Goal: Find specific page/section: Find specific page/section

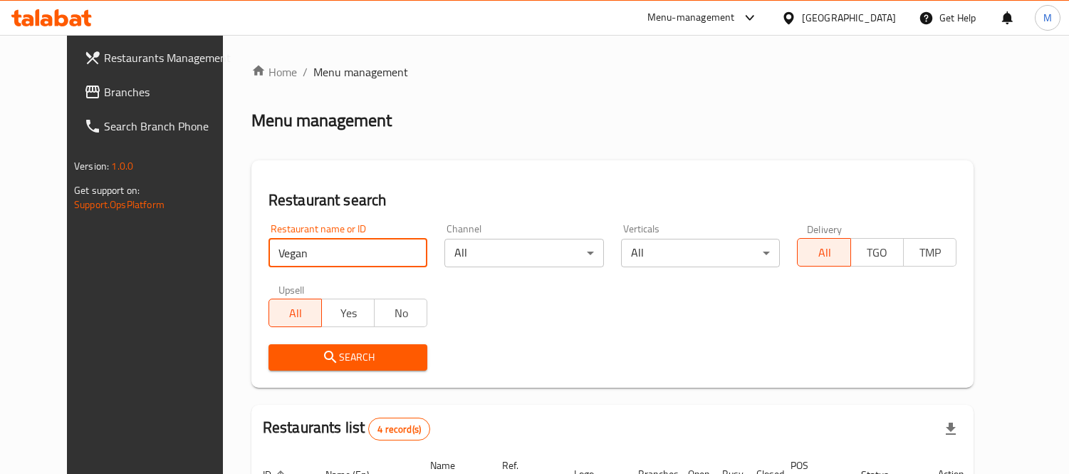
scroll to position [91, 0]
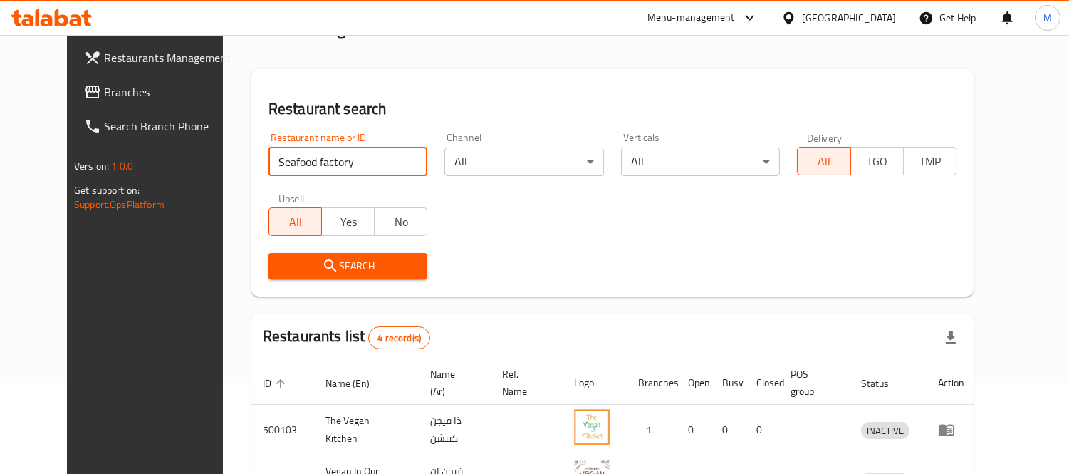
type input "Seafood factory"
click button "Search" at bounding box center [349, 266] width 160 height 26
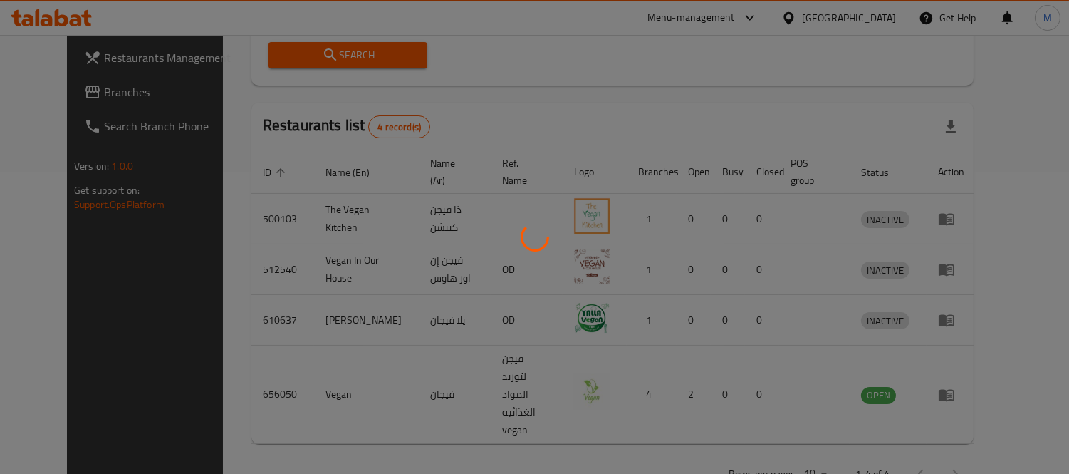
scroll to position [133, 0]
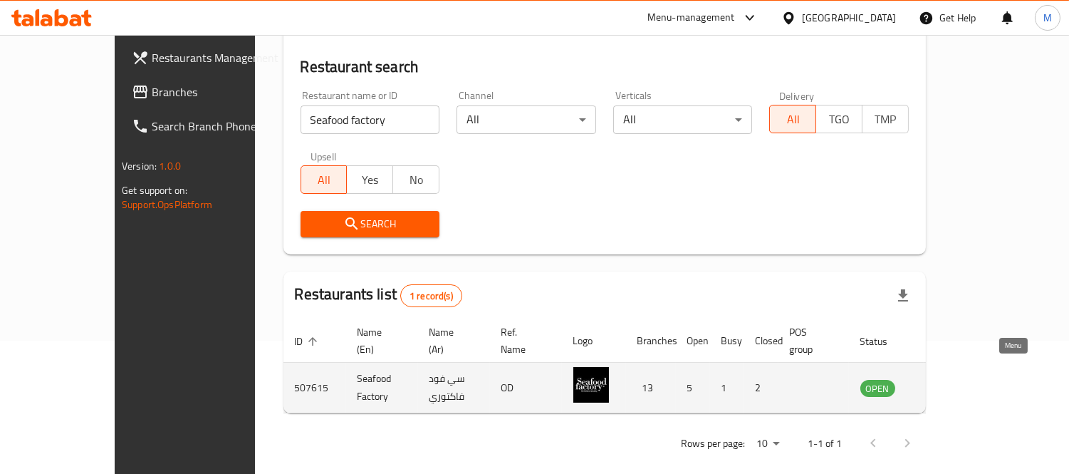
click at [953, 379] on icon "enhanced table" at bounding box center [943, 387] width 17 height 17
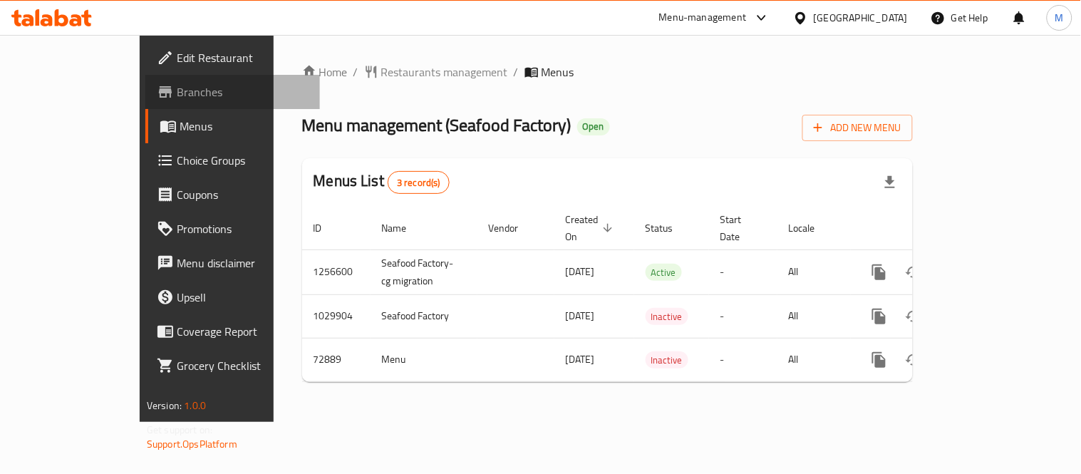
click at [177, 90] on span "Branches" at bounding box center [243, 91] width 132 height 17
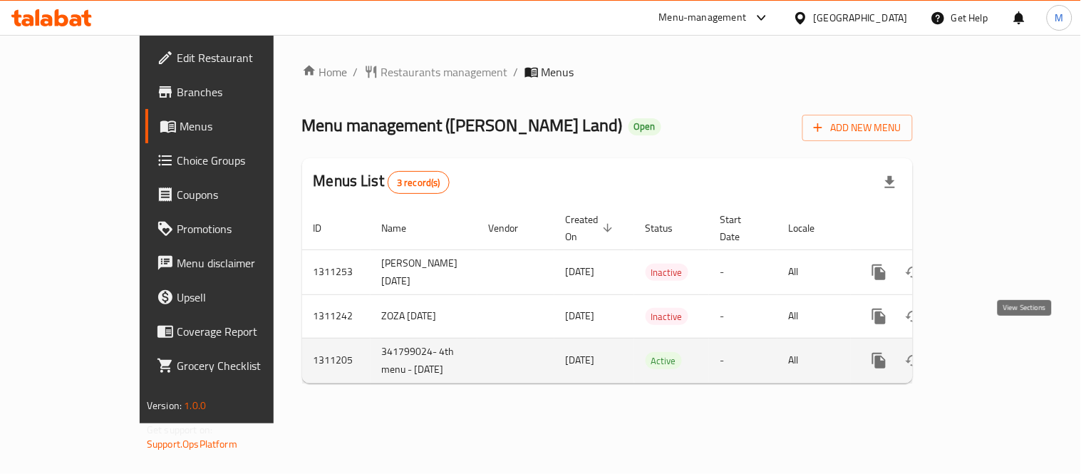
click at [999, 343] on link "enhanced table" at bounding box center [982, 360] width 34 height 34
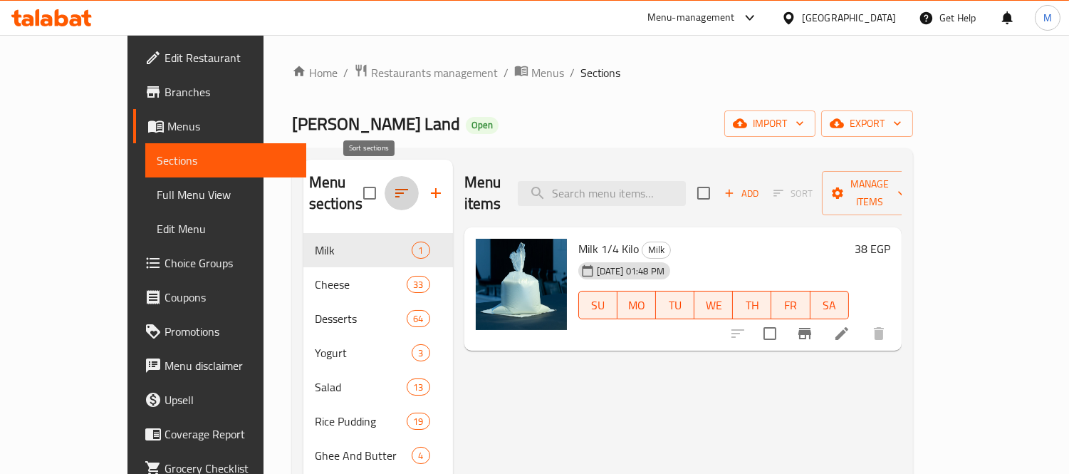
click at [393, 185] on icon "button" at bounding box center [401, 193] width 17 height 17
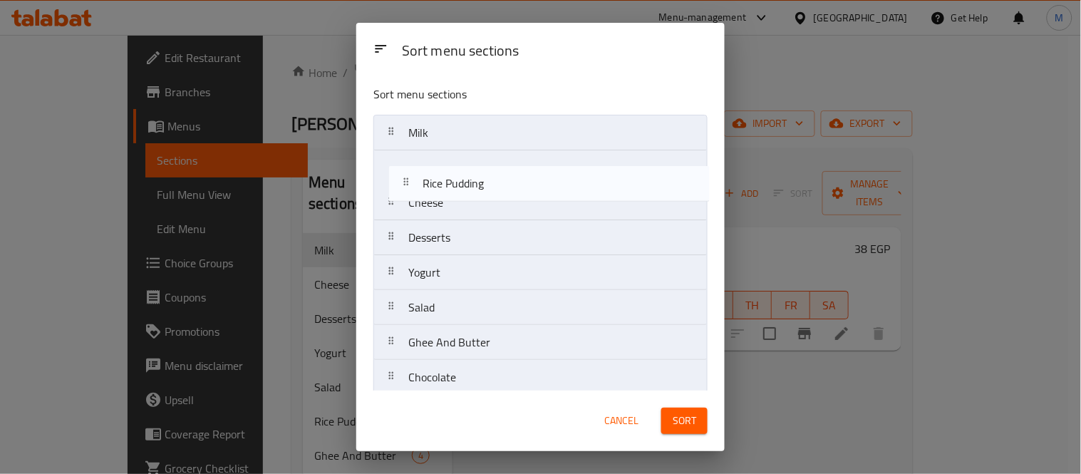
drag, startPoint x: 494, startPoint y: 318, endPoint x: 514, endPoint y: 167, distance: 151.6
click at [514, 167] on nav "Milk Cheese Desserts Yogurt Salad Rice Pudding Ghee And Butter Chocolate Sauces…" at bounding box center [540, 290] width 334 height 351
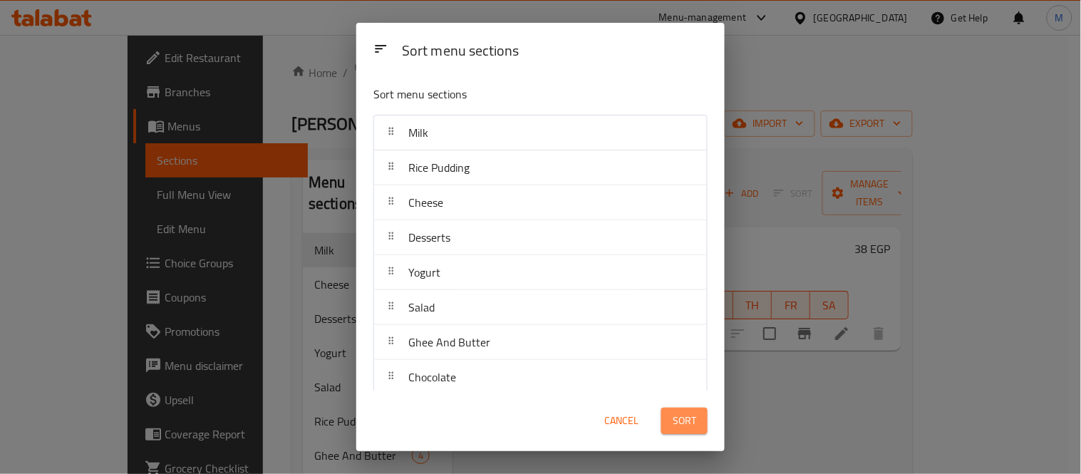
click at [692, 410] on button "Sort" at bounding box center [684, 421] width 46 height 26
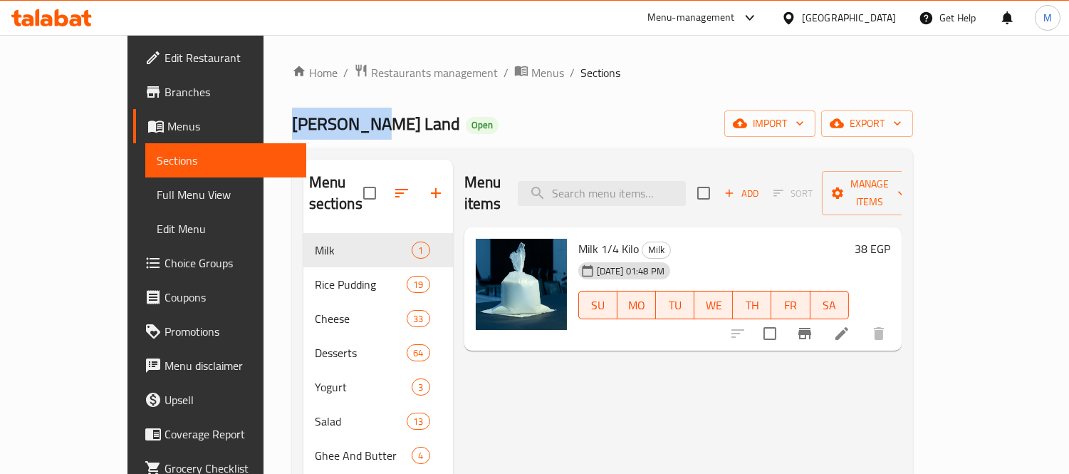
drag, startPoint x: 290, startPoint y: 124, endPoint x: 210, endPoint y: 131, distance: 80.1
click at [292, 131] on h2 "[PERSON_NAME] Land Open" at bounding box center [395, 124] width 207 height 23
copy span "[PERSON_NAME] Land"
click at [395, 65] on span "Restaurants management" at bounding box center [434, 72] width 127 height 17
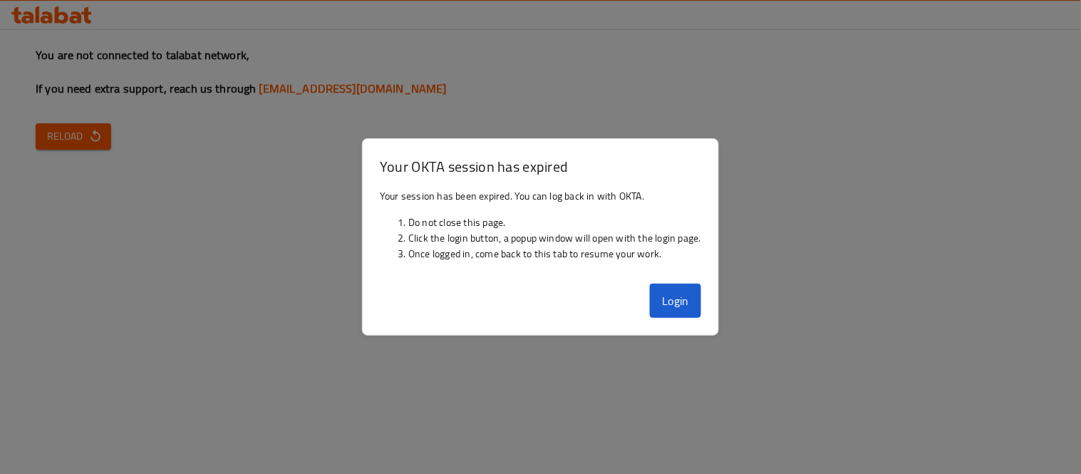
click at [346, 243] on div at bounding box center [540, 237] width 1081 height 474
click at [686, 295] on button "Login" at bounding box center [675, 301] width 51 height 34
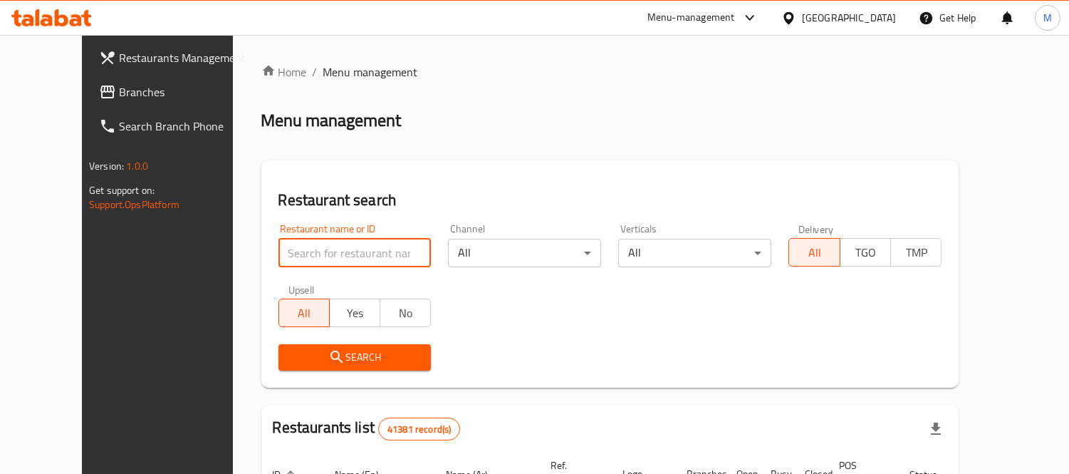
click at [316, 258] on input "search" at bounding box center [355, 253] width 153 height 28
paste input "Malek Land"
click button "Search" at bounding box center [355, 357] width 153 height 26
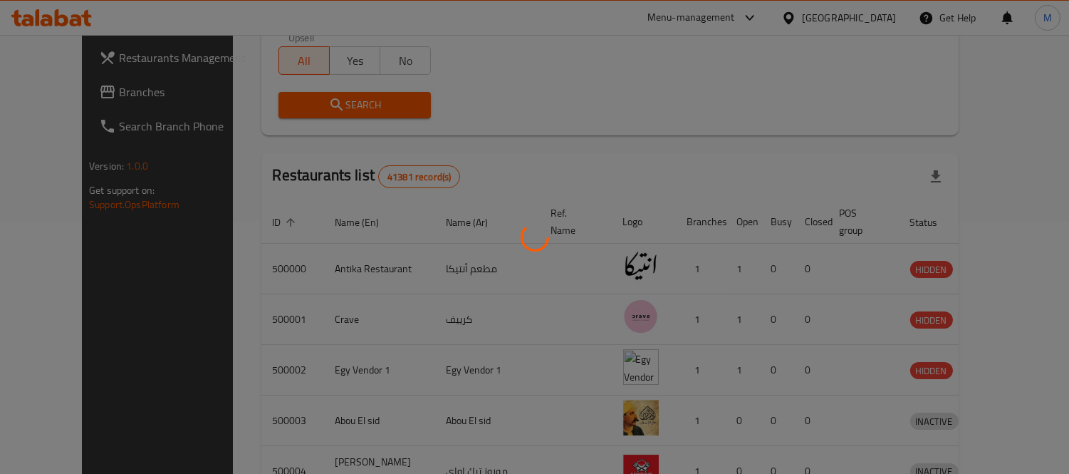
scroll to position [133, 0]
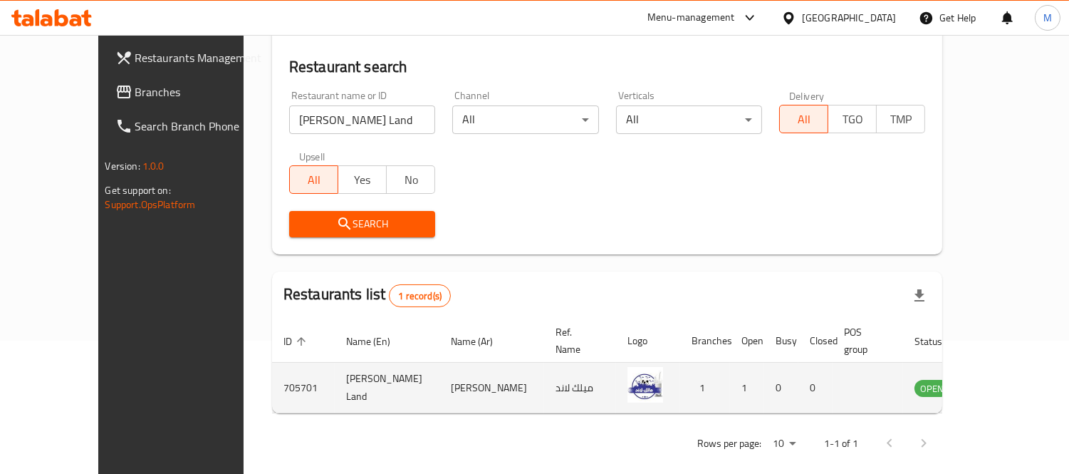
click at [272, 379] on td "705701" at bounding box center [303, 388] width 63 height 51
copy td "705701"
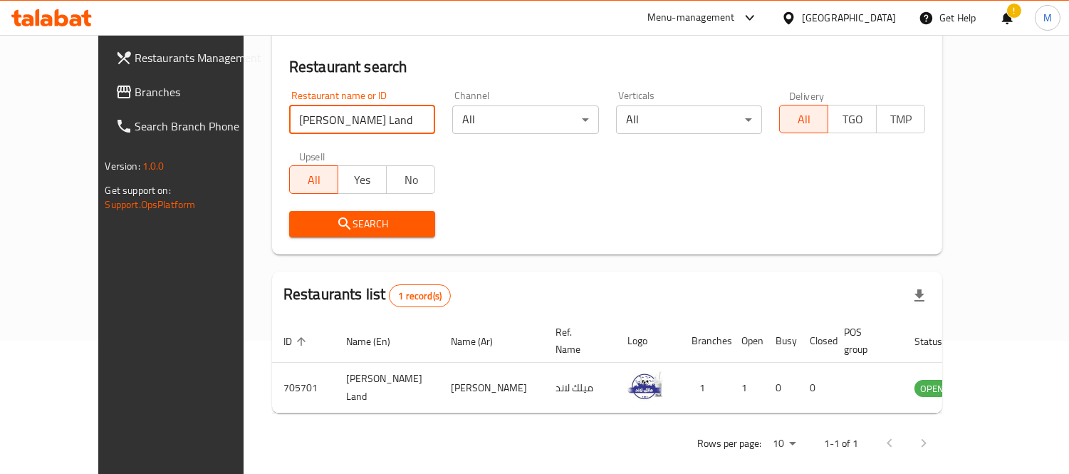
click at [308, 126] on input "[PERSON_NAME] Land" at bounding box center [362, 119] width 146 height 28
click at [308, 126] on input "a" at bounding box center [362, 119] width 146 height 28
type input "a"
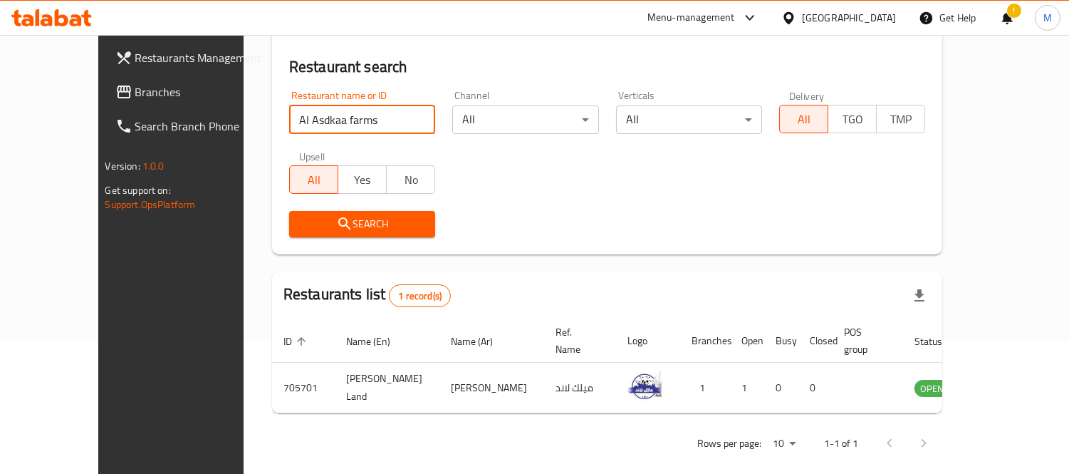
type input "Al Asdkaa farms"
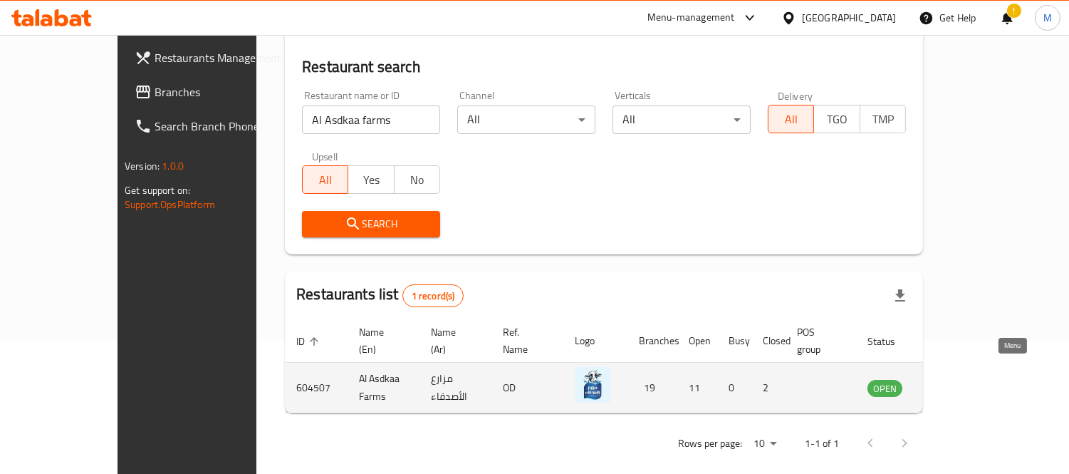
click at [959, 383] on icon "enhanced table" at bounding box center [951, 389] width 16 height 12
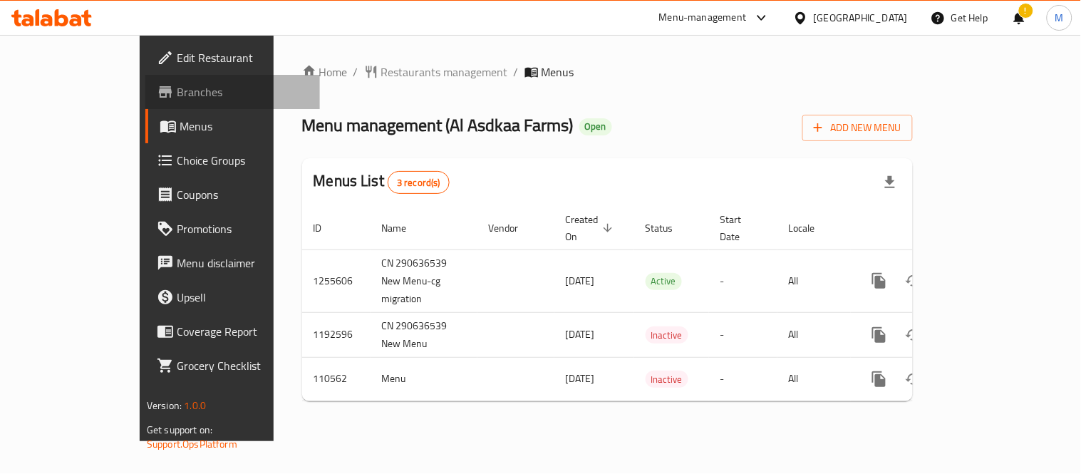
click at [177, 98] on span "Branches" at bounding box center [243, 91] width 132 height 17
